Goal: Navigation & Orientation: Find specific page/section

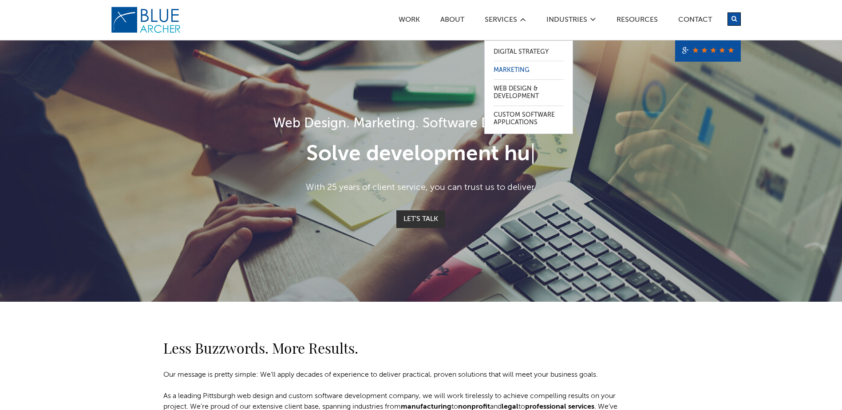
click at [528, 69] on link "Marketing" at bounding box center [529, 70] width 70 height 18
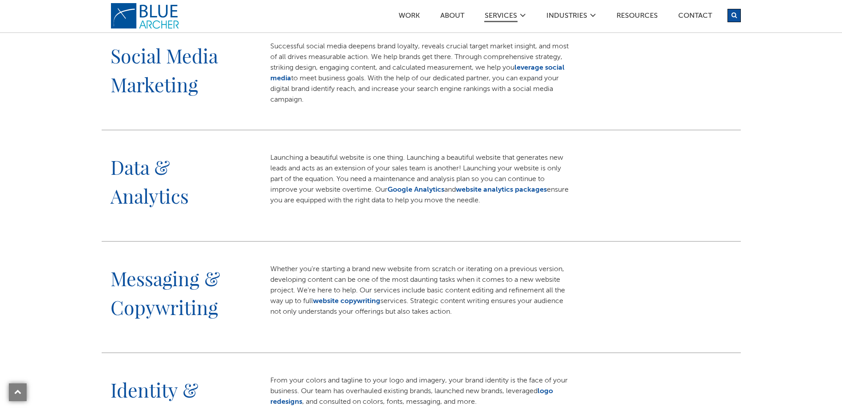
scroll to position [392, 0]
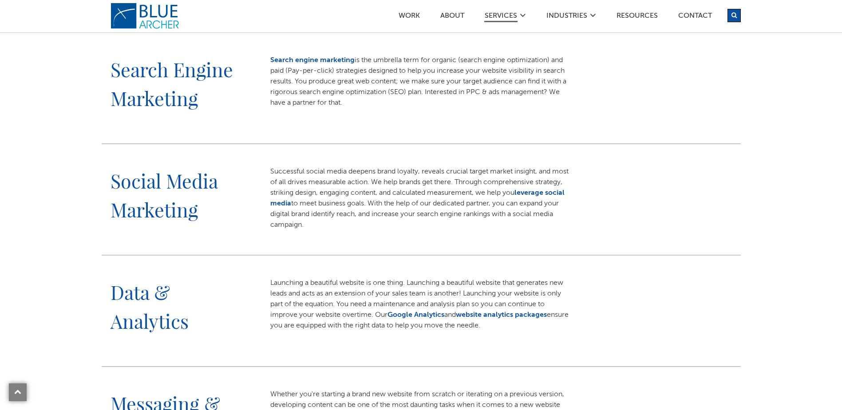
click at [454, 11] on div "Work ABOUT SERVICES Digital Strategy Marketing Web Design & Development Custom …" at bounding box center [448, 13] width 586 height 26
click at [456, 14] on link "ABOUT" at bounding box center [452, 16] width 25 height 9
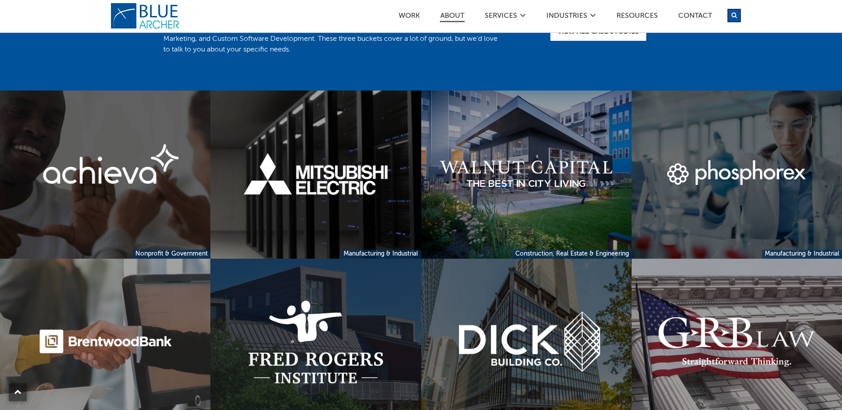
scroll to position [1909, 0]
